Goal: Task Accomplishment & Management: Manage account settings

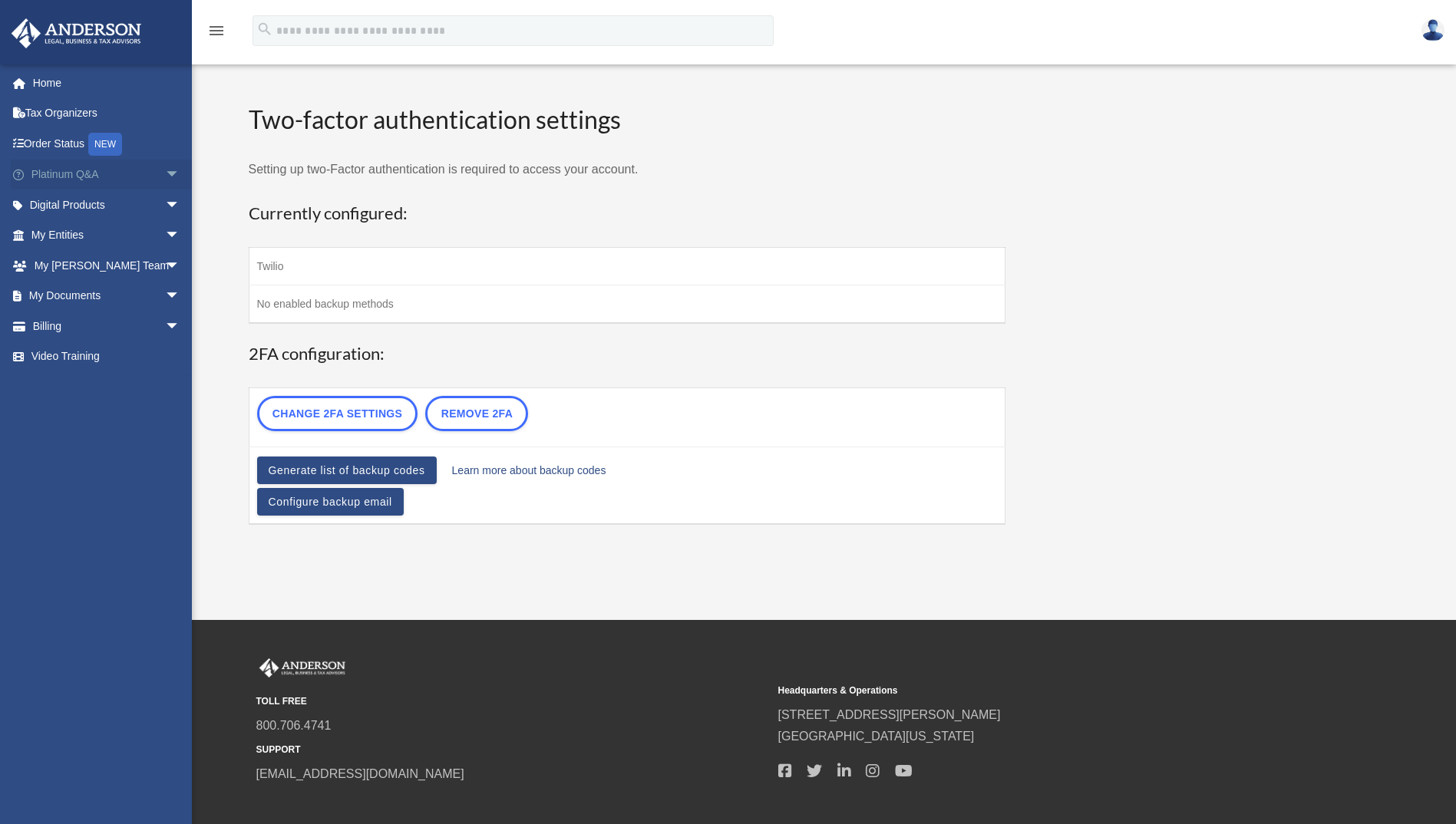
click at [165, 169] on span "arrow_drop_down" at bounding box center [180, 175] width 31 height 31
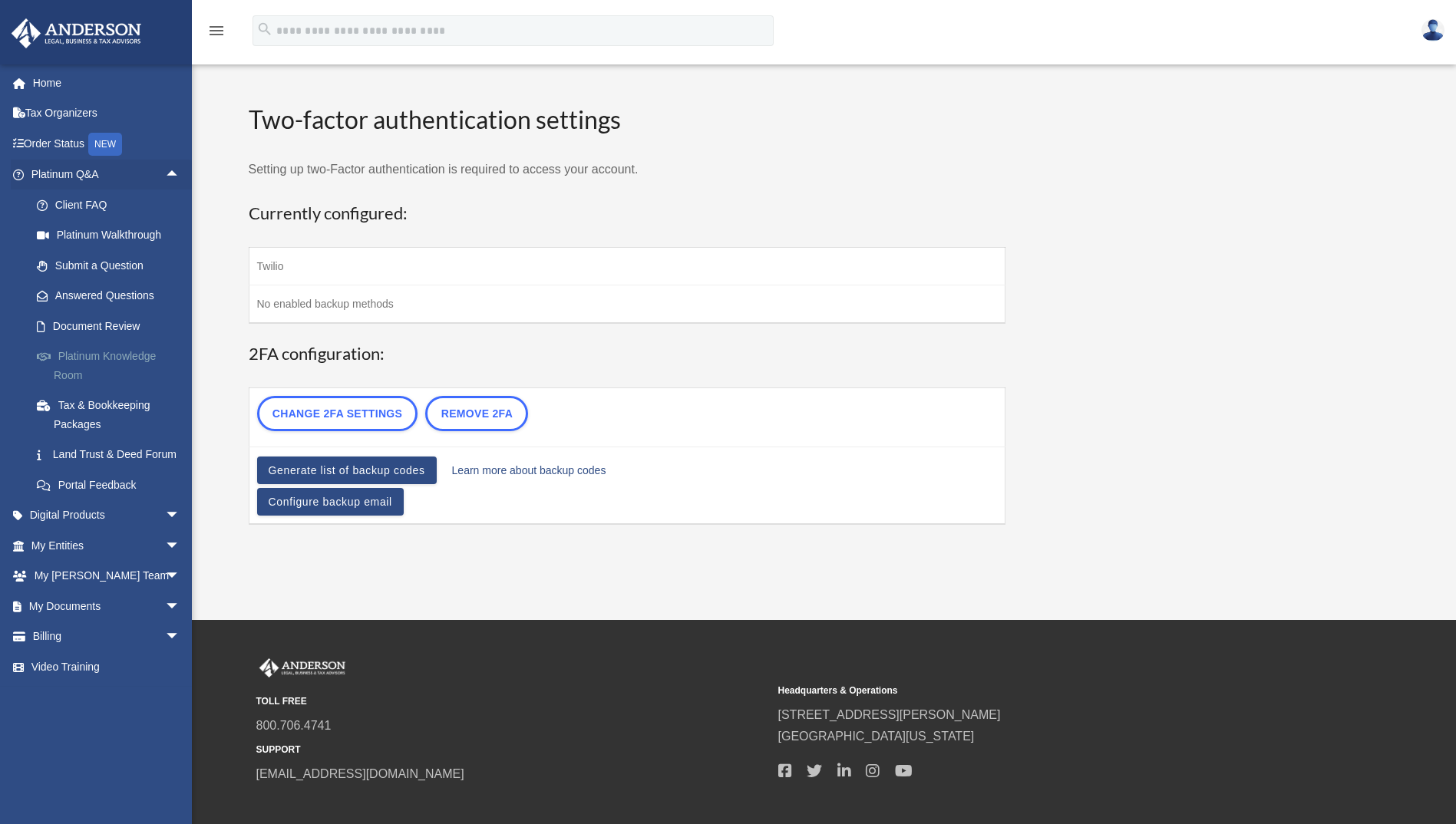
click at [73, 353] on link "Platinum Knowledge Room" at bounding box center [112, 366] width 182 height 49
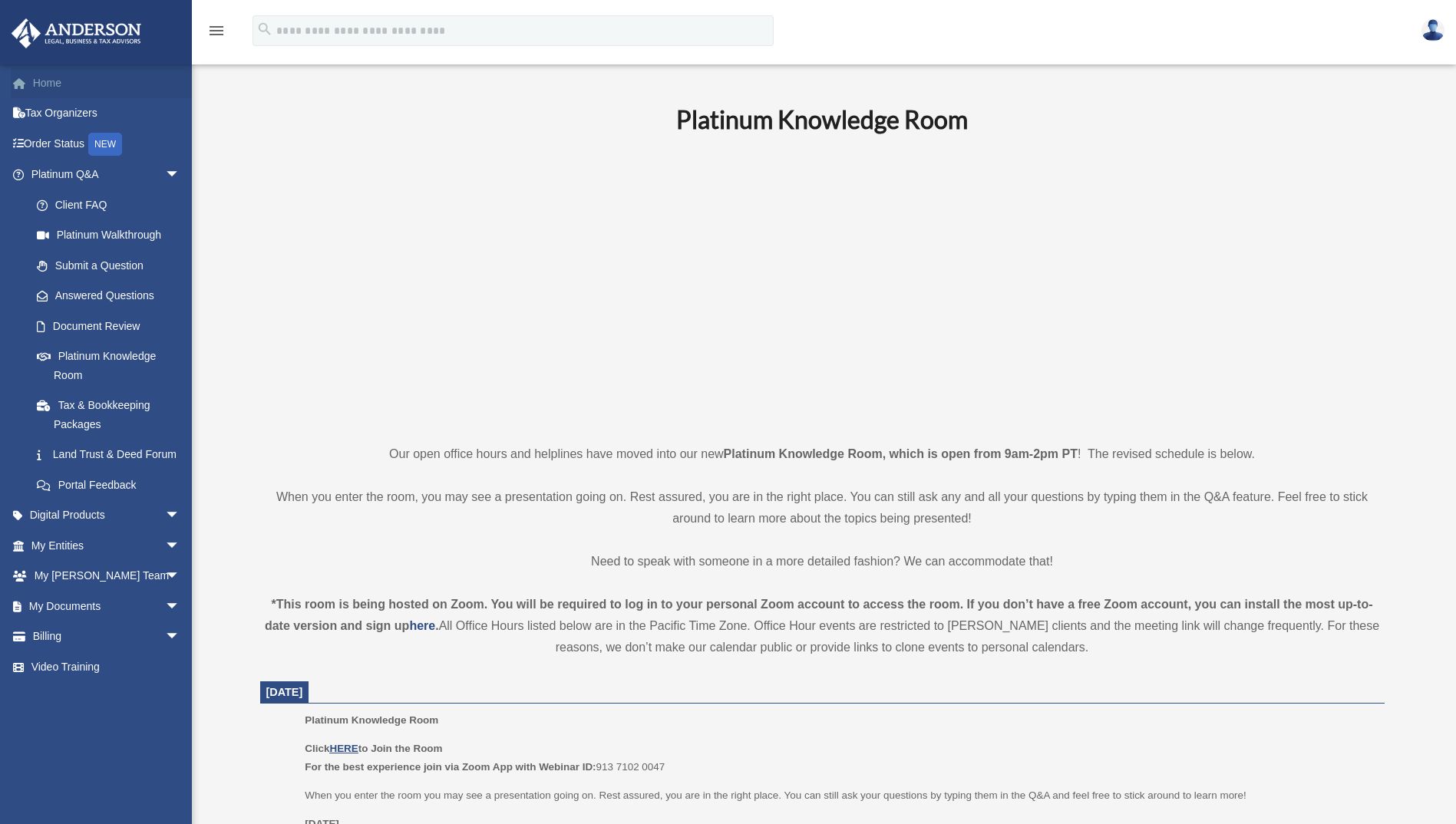
click at [60, 82] on link "Home" at bounding box center [107, 83] width 193 height 31
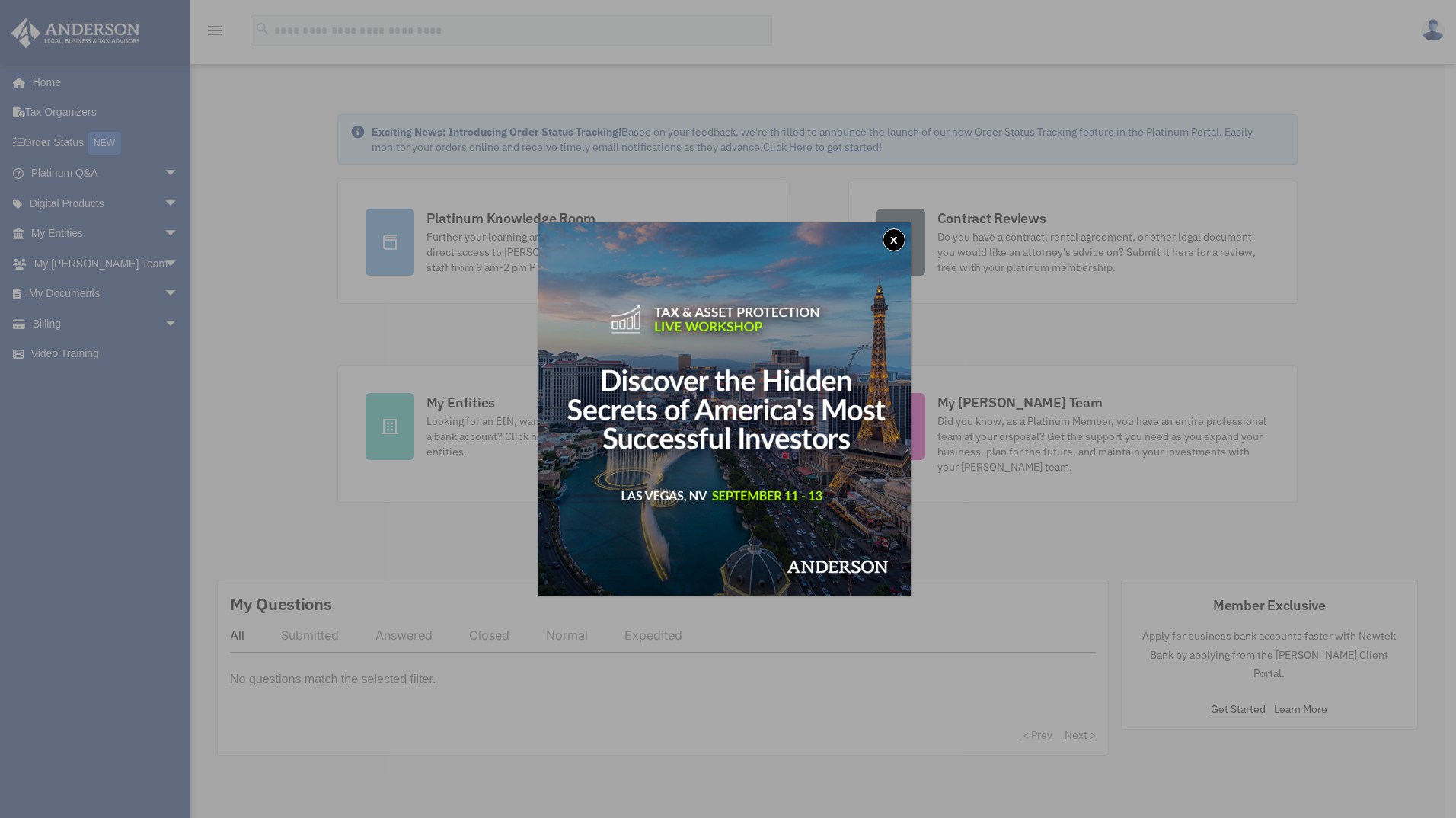
click at [1429, 31] on div "x" at bounding box center [728, 409] width 1456 height 818
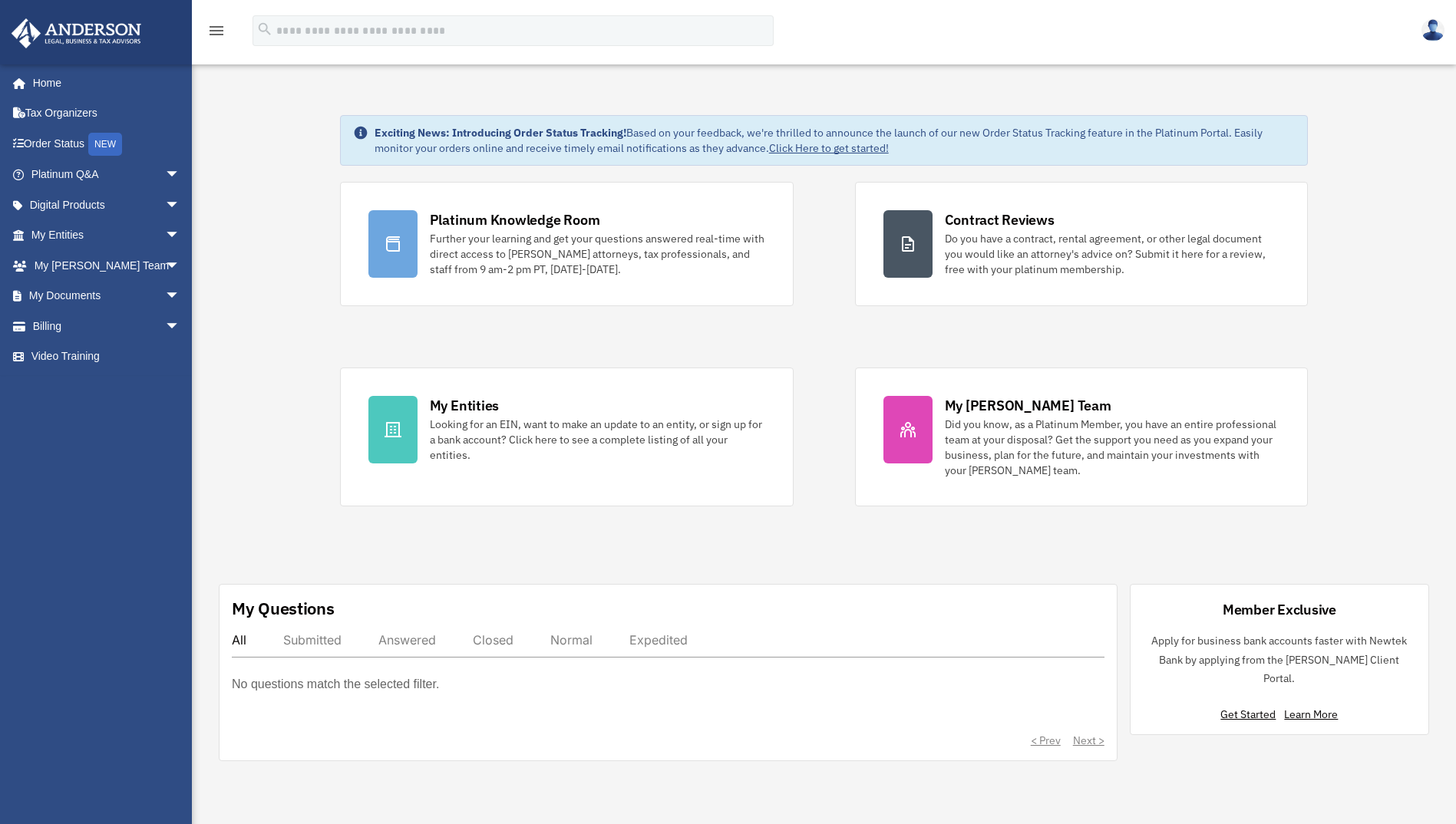
click at [1430, 31] on img at bounding box center [1432, 30] width 23 height 22
click at [1150, 105] on link "Logout" at bounding box center [1202, 102] width 153 height 31
